Goal: Task Accomplishment & Management: Use online tool/utility

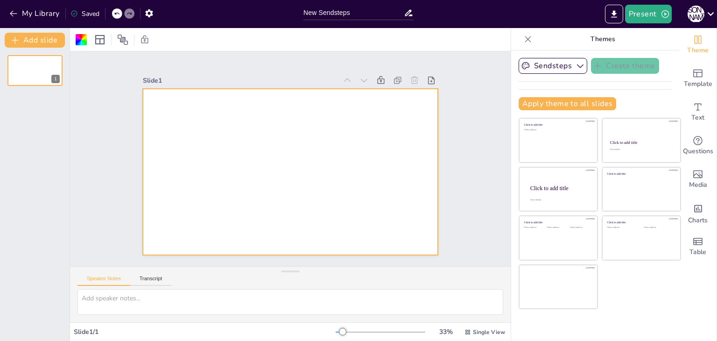
click at [9, 6] on div "My Library Saved" at bounding box center [79, 13] width 158 height 17
click at [9, 15] on icon "button" at bounding box center [13, 13] width 9 height 9
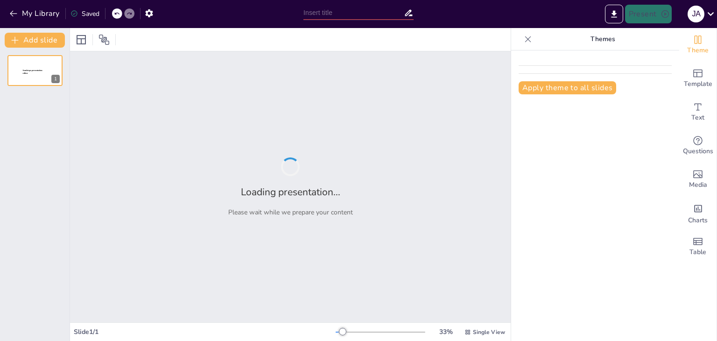
type input "Fundamentos del Proceso Administrativo: Estructura y Objetivos"
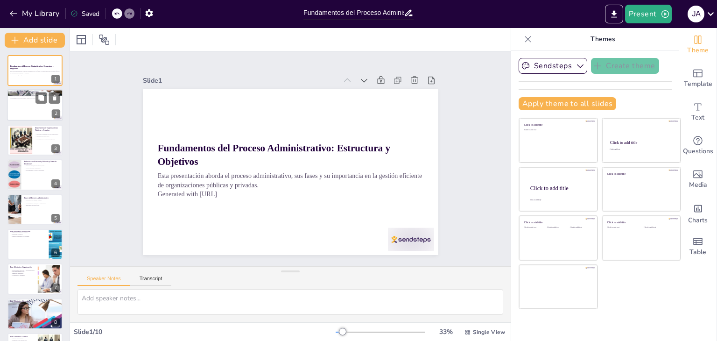
click at [31, 101] on div at bounding box center [35, 106] width 56 height 32
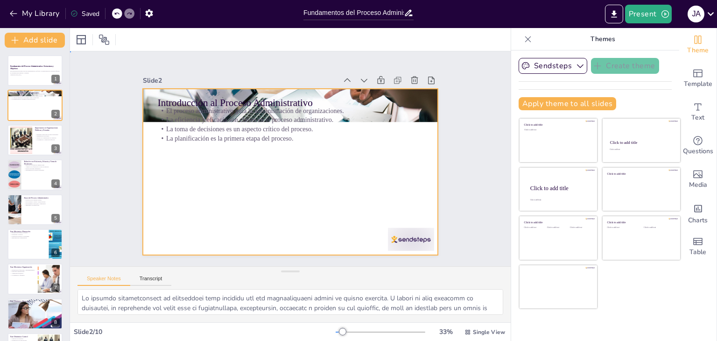
click at [279, 209] on div at bounding box center [288, 172] width 324 height 224
click at [38, 147] on div at bounding box center [35, 140] width 56 height 32
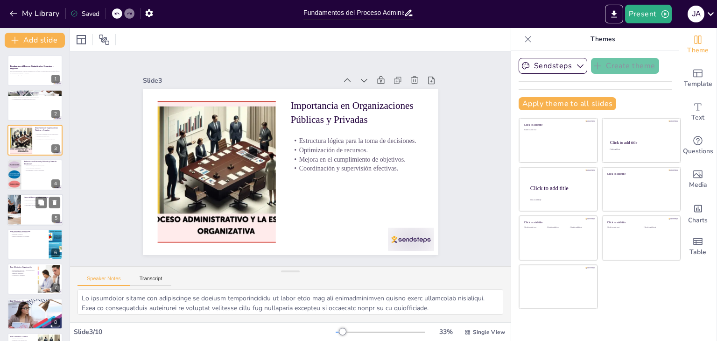
click at [39, 196] on p "Fases del Proceso Administrativo" at bounding box center [42, 197] width 36 height 3
type textarea "La división del proceso administrativo en fases mecánicas y dinámicas permite a…"
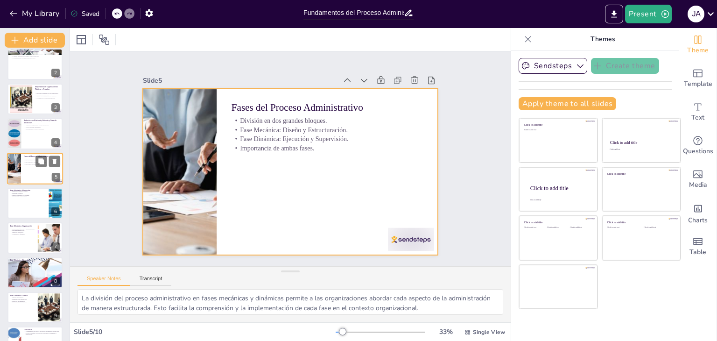
scroll to position [65, 0]
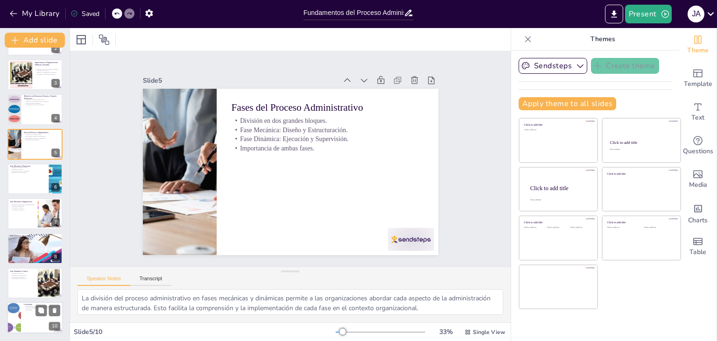
click at [36, 322] on div at bounding box center [35, 318] width 56 height 32
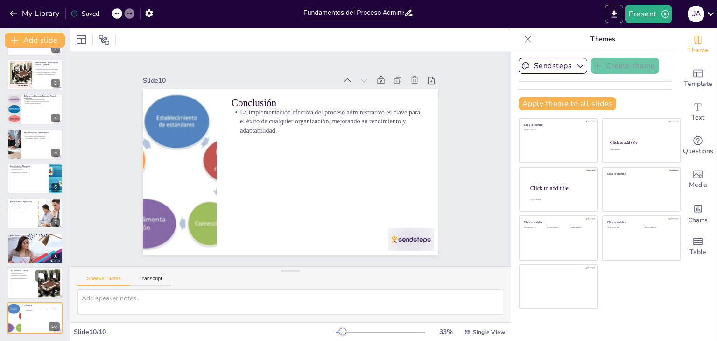
click at [32, 267] on div "Fase Dinámica: Control Medición de resultados. Identificación de desviaciones. …" at bounding box center [35, 283] width 56 height 32
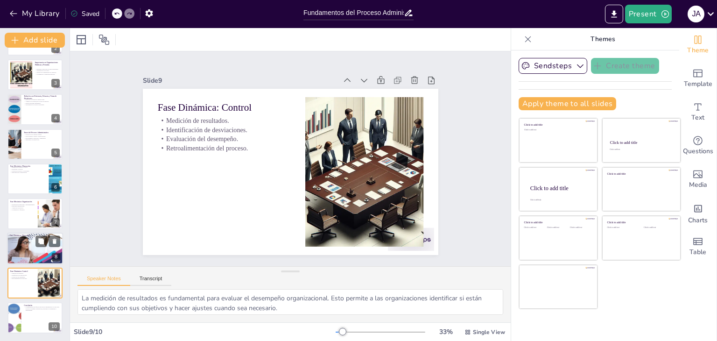
click at [17, 234] on p "Fase Dinámica: Dirección" at bounding box center [35, 235] width 50 height 3
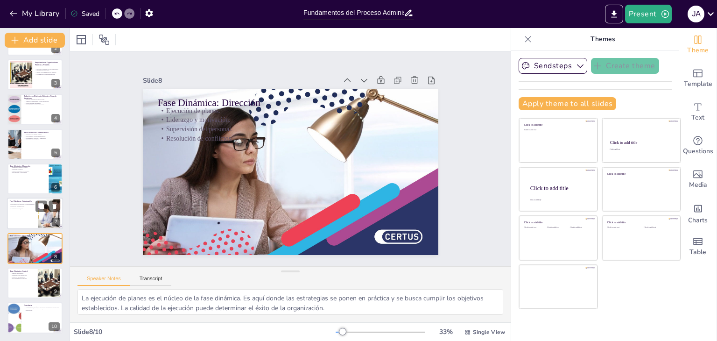
click at [20, 201] on p "Fase Mecánica: Organización" at bounding box center [22, 201] width 25 height 3
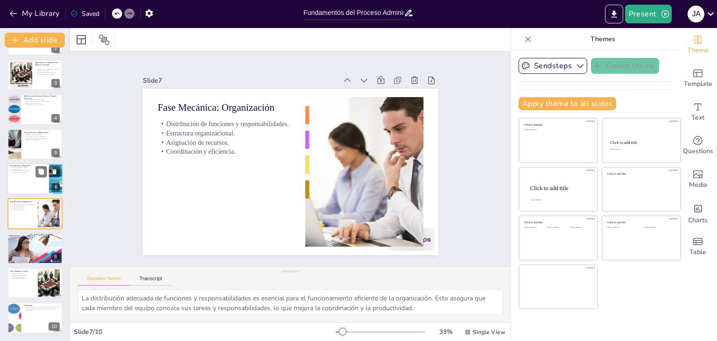
click at [16, 180] on div at bounding box center [35, 179] width 56 height 32
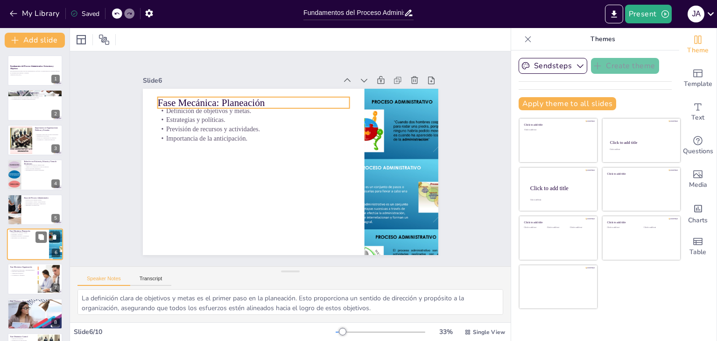
scroll to position [0, 0]
click at [16, 180] on div at bounding box center [14, 174] width 41 height 31
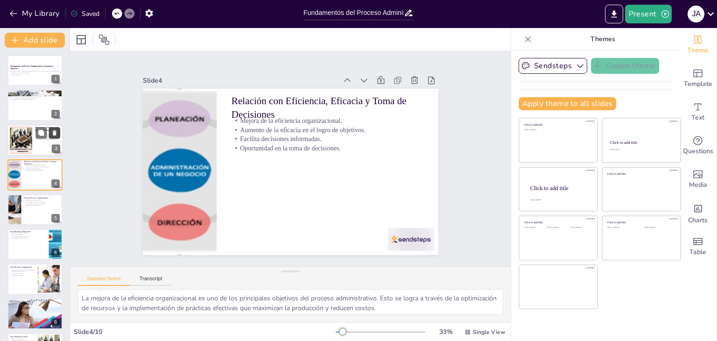
click at [50, 134] on button at bounding box center [54, 132] width 11 height 11
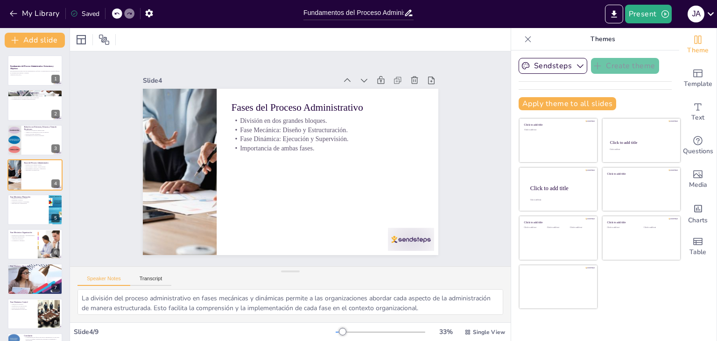
click at [121, 15] on div at bounding box center [117, 13] width 10 height 10
type textarea "La mejora de la eficiencia organizacional es uno de los principales objetivos d…"
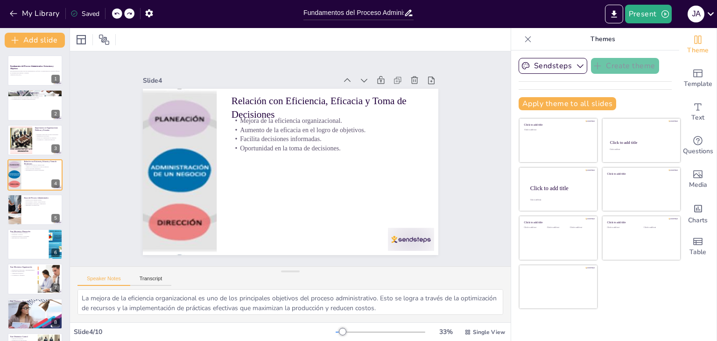
click at [115, 13] on icon at bounding box center [116, 14] width 5 height 2
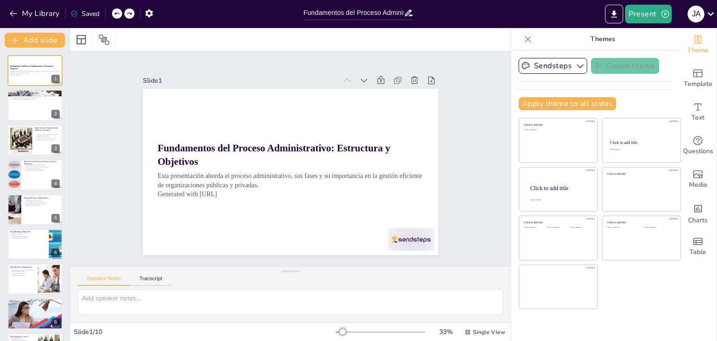
click at [115, 13] on div "My Library Saved" at bounding box center [79, 13] width 158 height 17
click at [115, 13] on icon at bounding box center [116, 14] width 5 height 2
click at [19, 142] on div at bounding box center [21, 140] width 85 height 28
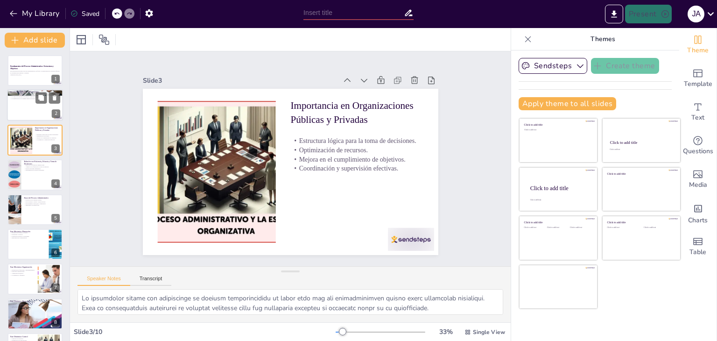
click at [31, 95] on p "La eficiencia y eficacia son claves en el proceso administrativo." at bounding box center [35, 96] width 50 height 2
type textarea "El proceso administrativo es fundamental para asegurar que las organizaciones o…"
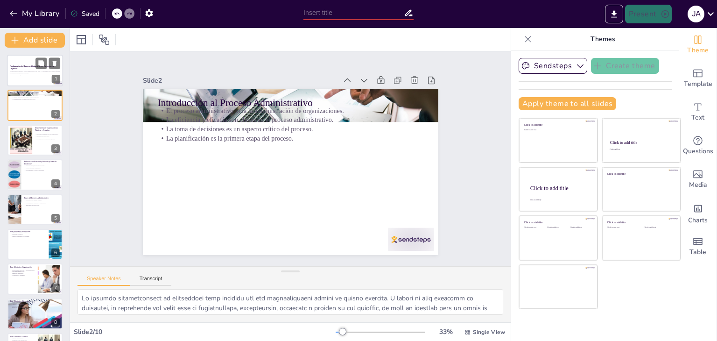
click at [28, 65] on strong "Fundamentos del Proceso Administrativo: Estructura y Objetivos" at bounding box center [32, 67] width 44 height 5
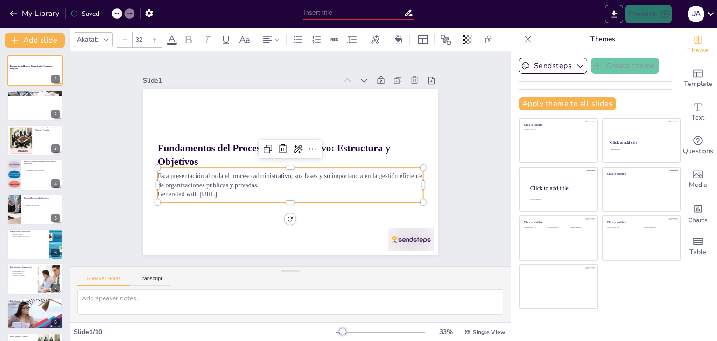
click at [228, 187] on p "Generated with Sendsteps.ai" at bounding box center [308, 128] width 235 height 141
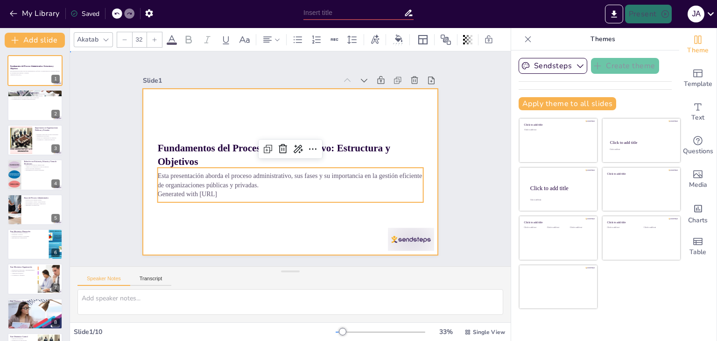
click at [212, 225] on div at bounding box center [286, 170] width 333 height 249
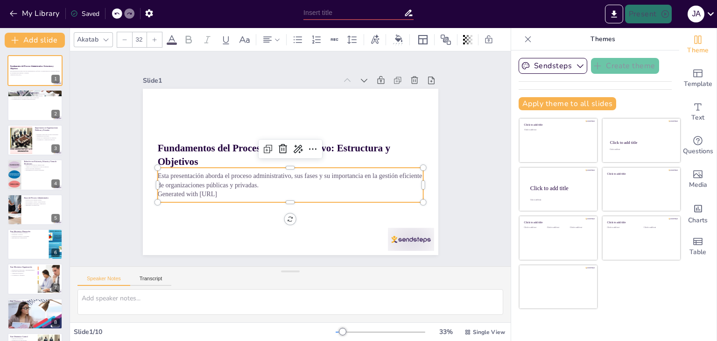
click at [237, 193] on p "Generated with Sendsteps.ai" at bounding box center [287, 194] width 266 height 37
click at [237, 193] on p "Generated with Sendsteps.ai" at bounding box center [256, 152] width 64 height 262
drag, startPoint x: 237, startPoint y: 193, endPoint x: 163, endPoint y: 183, distance: 74.4
click at [180, 192] on p "Generated with Sendsteps.ai" at bounding box center [262, 179] width 164 height 220
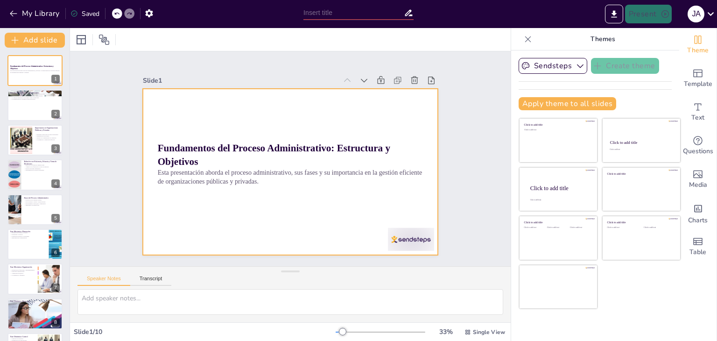
click at [286, 107] on div at bounding box center [288, 172] width 324 height 224
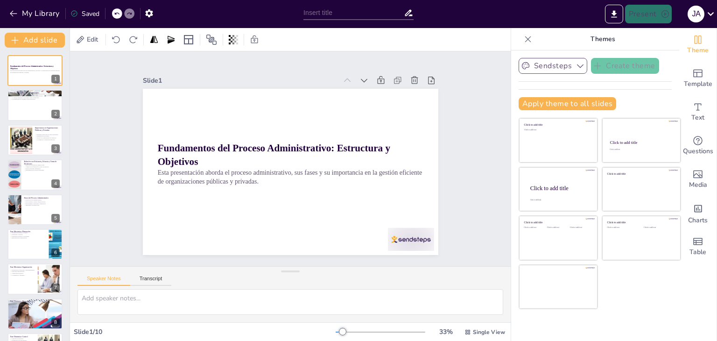
click at [532, 64] on button "Sendsteps" at bounding box center [553, 66] width 69 height 16
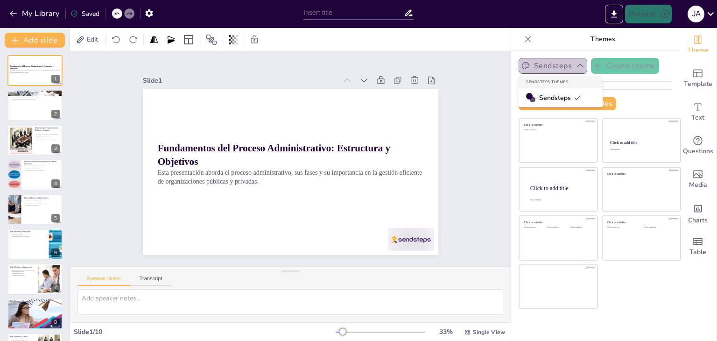
click at [532, 64] on button "Sendsteps" at bounding box center [553, 66] width 69 height 16
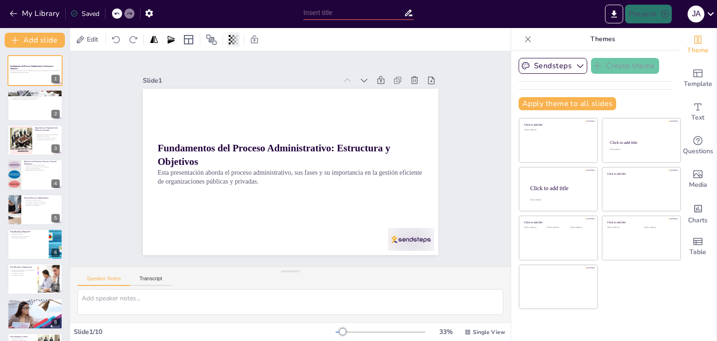
click at [228, 40] on div at bounding box center [233, 39] width 13 height 15
click at [237, 34] on div at bounding box center [233, 39] width 13 height 15
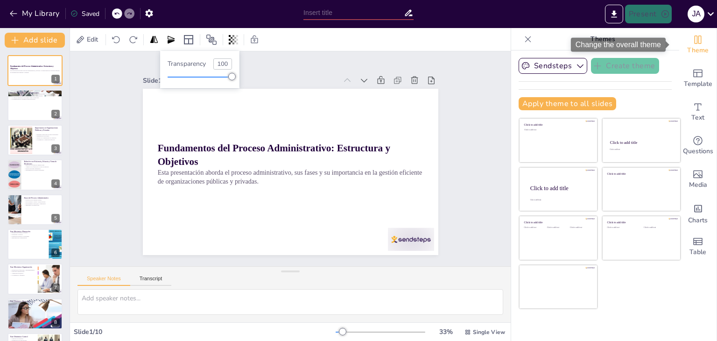
click at [694, 51] on span "Theme" at bounding box center [698, 50] width 21 height 10
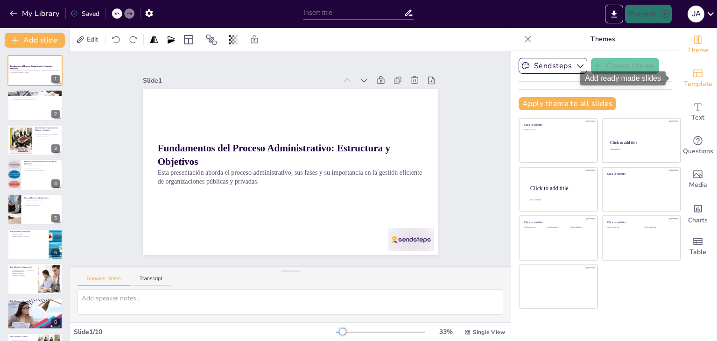
click at [699, 70] on div "Template" at bounding box center [698, 79] width 37 height 34
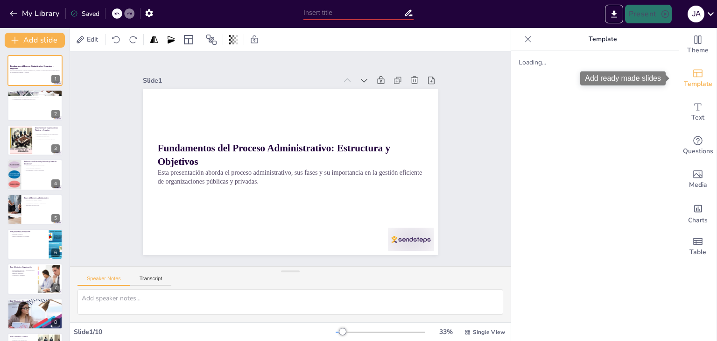
drag, startPoint x: 698, startPoint y: 81, endPoint x: 695, endPoint y: 88, distance: 8.2
click at [698, 80] on span "Template" at bounding box center [698, 84] width 28 height 10
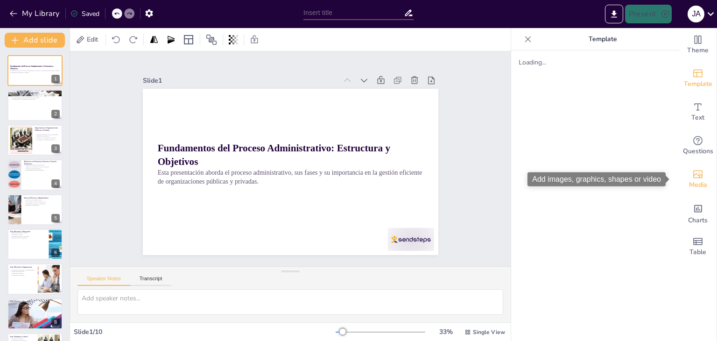
click at [691, 181] on span "Media" at bounding box center [698, 185] width 18 height 10
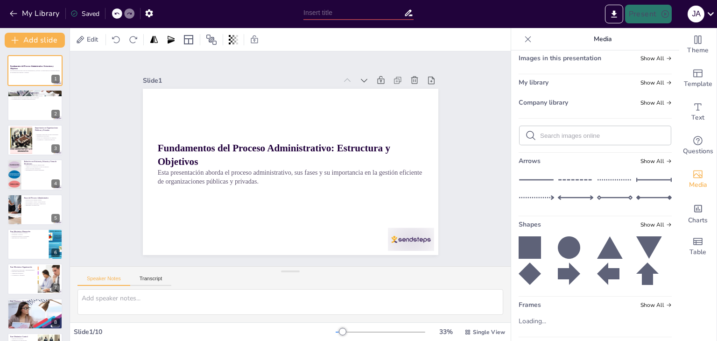
scroll to position [57, 0]
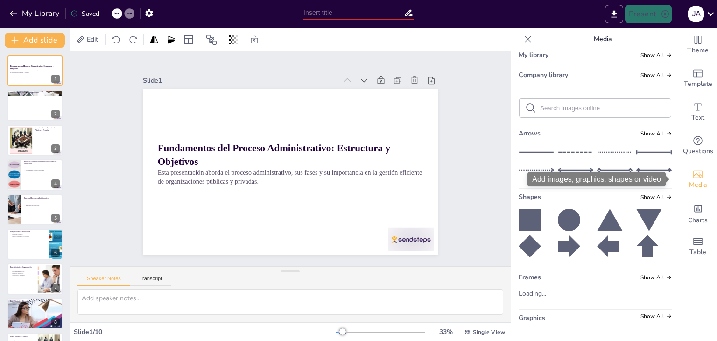
click at [698, 167] on div "Media" at bounding box center [698, 180] width 37 height 34
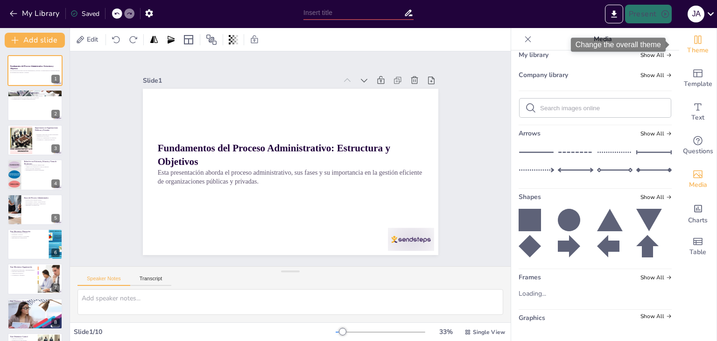
click at [693, 45] on span "Theme" at bounding box center [698, 50] width 21 height 10
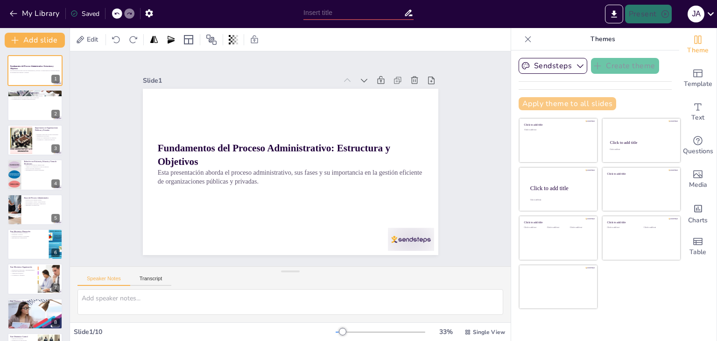
click at [577, 97] on button "Apply theme to all slides" at bounding box center [568, 103] width 98 height 13
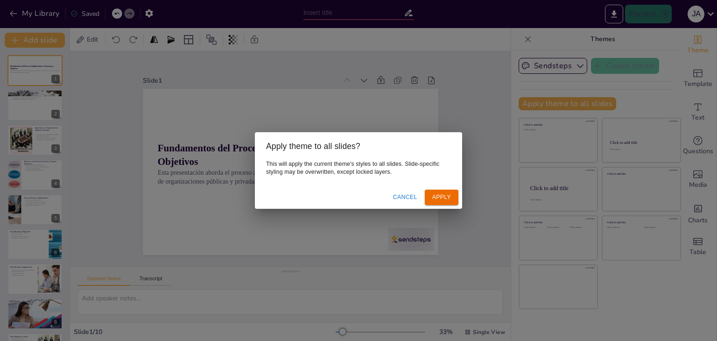
click at [446, 205] on button "Apply" at bounding box center [442, 197] width 34 height 15
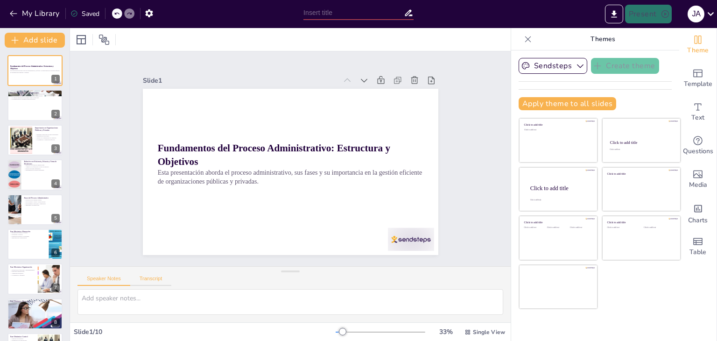
click at [130, 276] on button "Transcript" at bounding box center [151, 281] width 42 height 10
click at [121, 277] on button "Speaker Notes" at bounding box center [104, 281] width 53 height 10
click at [525, 40] on icon at bounding box center [528, 39] width 6 height 6
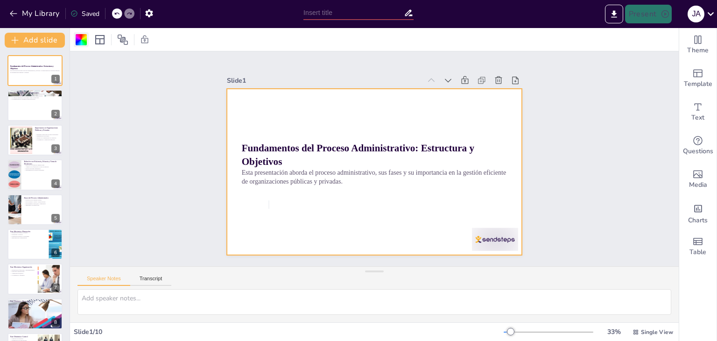
click at [76, 46] on div at bounding box center [81, 39] width 15 height 15
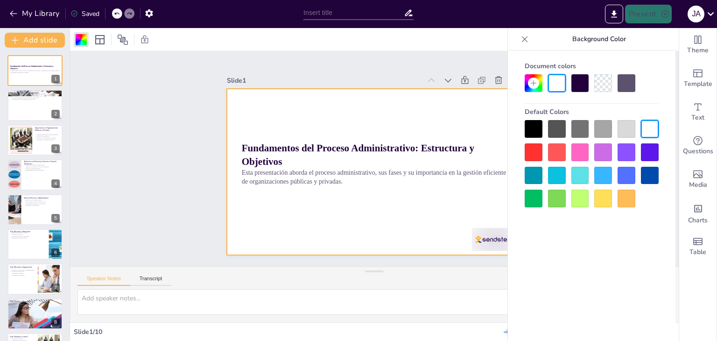
click at [600, 131] on div at bounding box center [604, 129] width 18 height 18
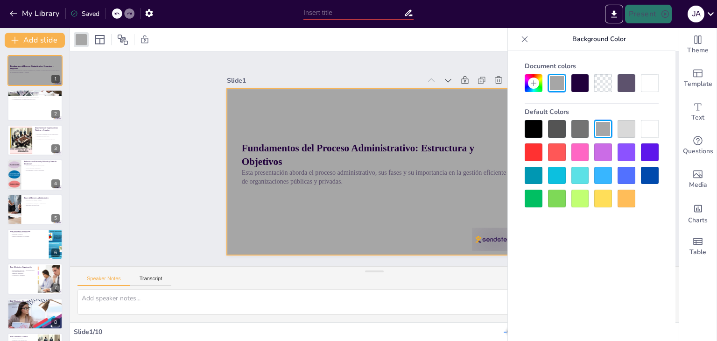
click at [633, 131] on div at bounding box center [627, 129] width 18 height 18
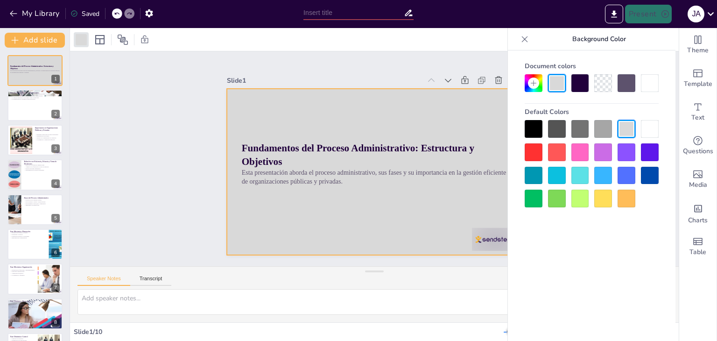
click at [438, 237] on div at bounding box center [372, 172] width 324 height 224
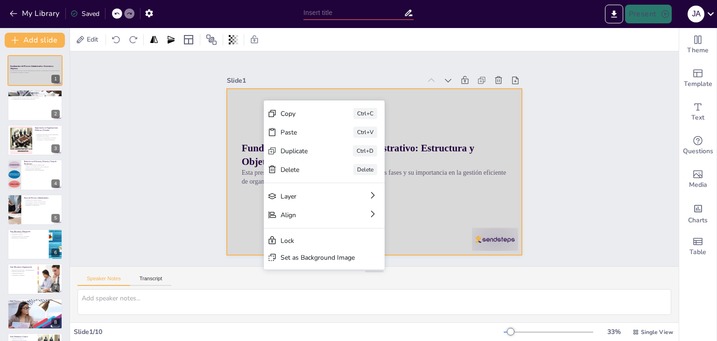
click at [247, 108] on div at bounding box center [372, 171] width 324 height 224
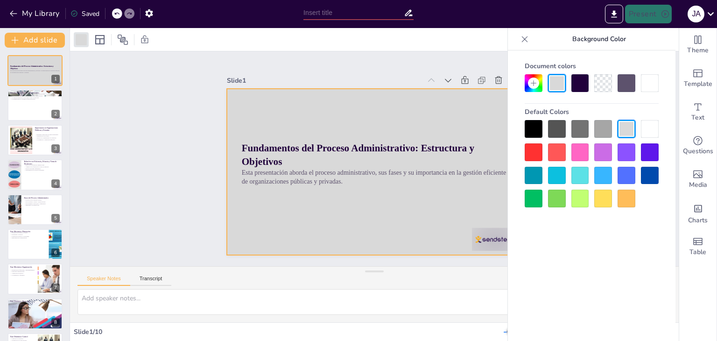
click at [427, 97] on div at bounding box center [370, 145] width 333 height 249
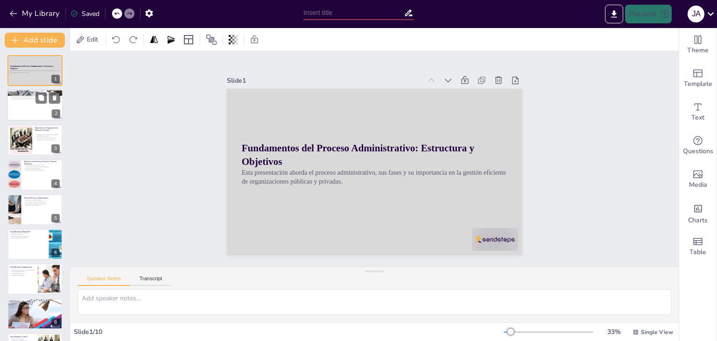
click at [32, 106] on div at bounding box center [35, 106] width 56 height 32
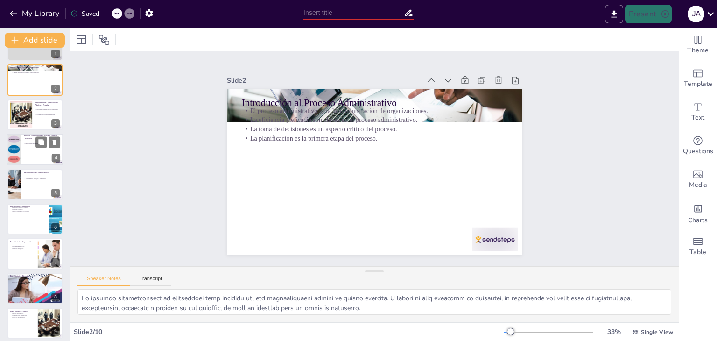
scroll to position [65, 0]
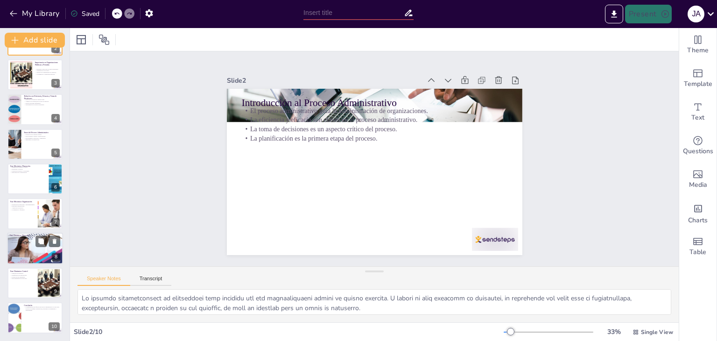
click at [35, 260] on div at bounding box center [35, 249] width 58 height 32
type textarea "La ejecución de planes es el núcleo de la fase dinámica. Es aquí donde las estr…"
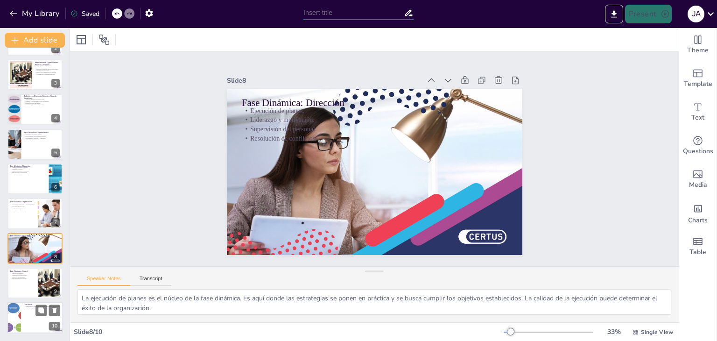
click at [28, 312] on div at bounding box center [35, 318] width 56 height 32
